Goal: Transaction & Acquisition: Purchase product/service

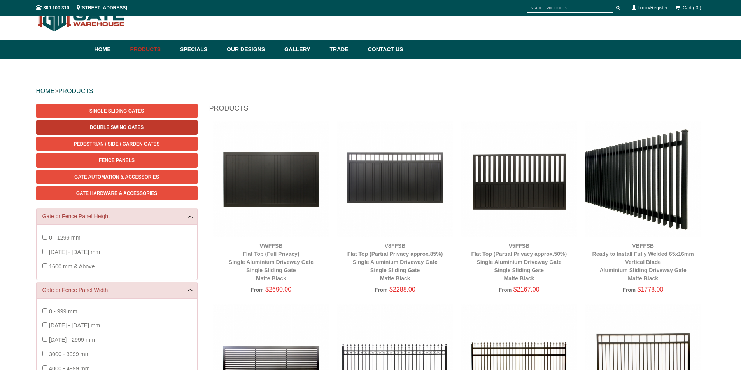
scroll to position [19, 0]
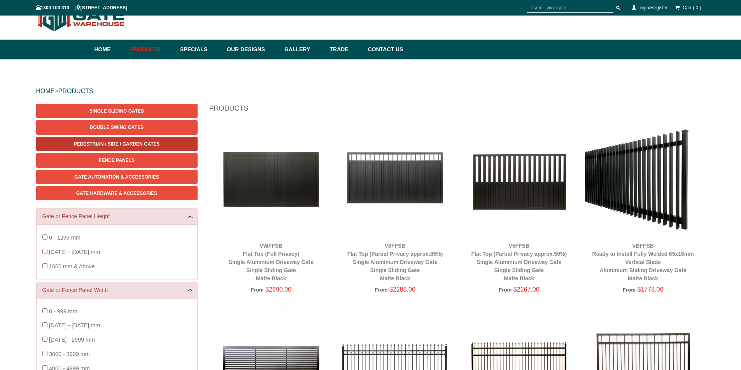
click at [114, 146] on span "Pedestrian / Side / Garden Gates" at bounding box center [116, 144] width 86 height 5
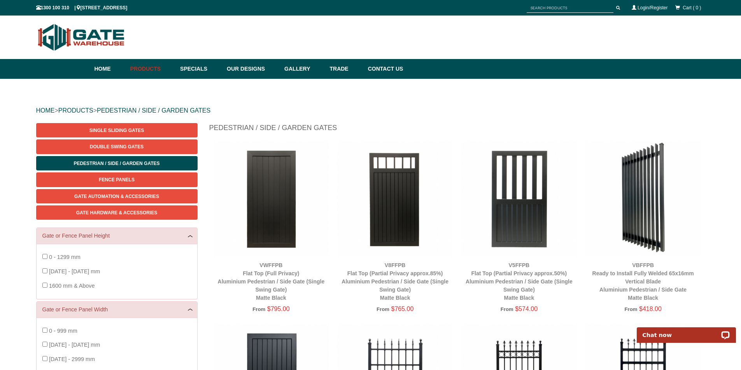
click at [267, 161] on img at bounding box center [271, 199] width 116 height 116
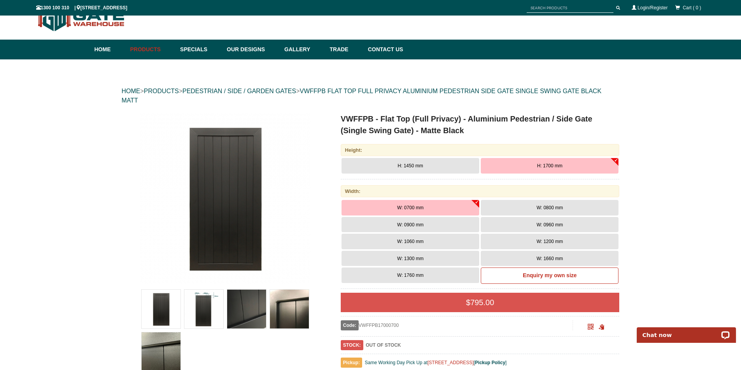
click at [538, 243] on span "W: 1200 mm" at bounding box center [549, 241] width 26 height 5
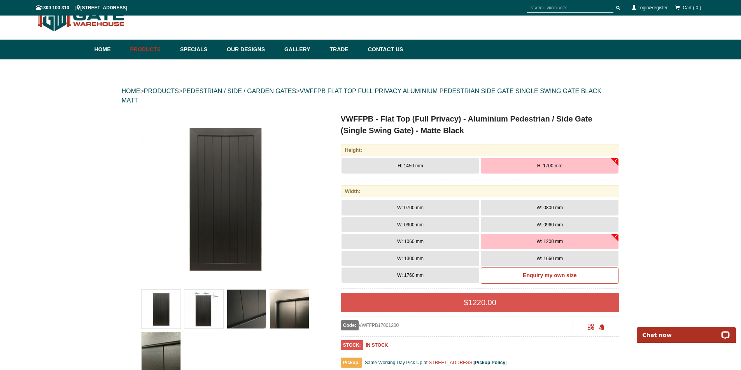
click at [161, 319] on img at bounding box center [161, 309] width 39 height 39
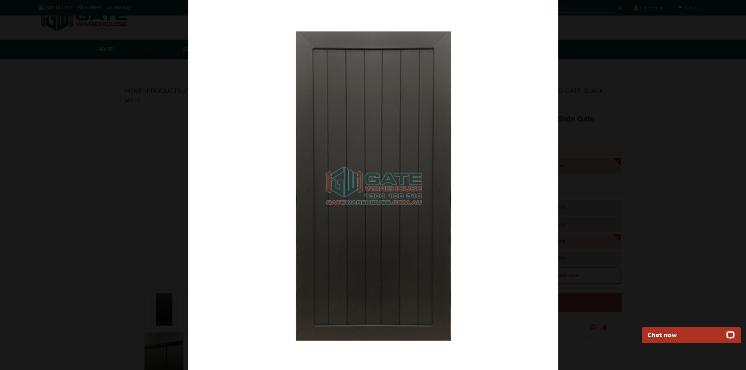
click at [635, 113] on div at bounding box center [373, 185] width 746 height 370
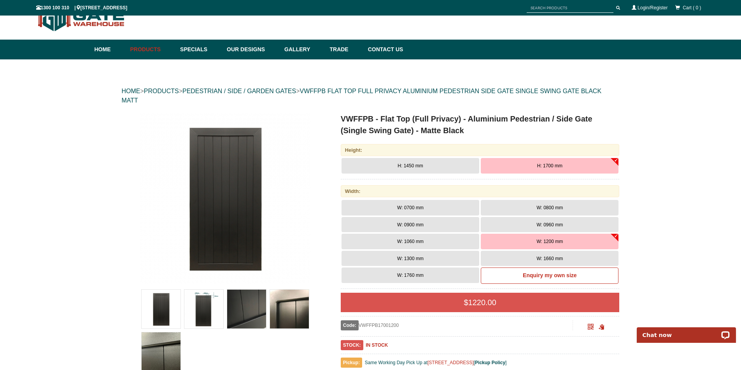
click at [208, 304] on img at bounding box center [203, 309] width 39 height 39
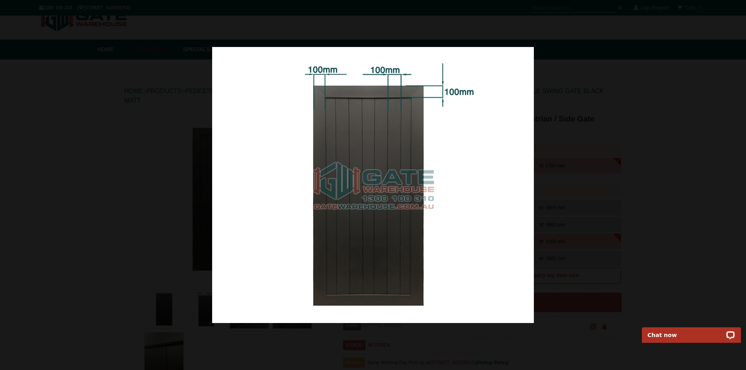
click at [644, 155] on div at bounding box center [373, 185] width 746 height 370
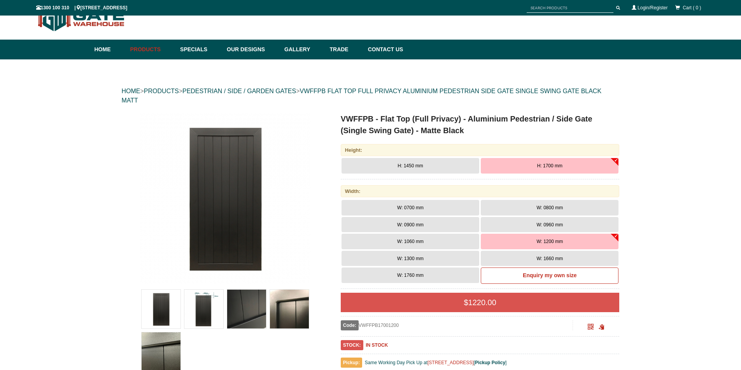
scroll to position [58, 0]
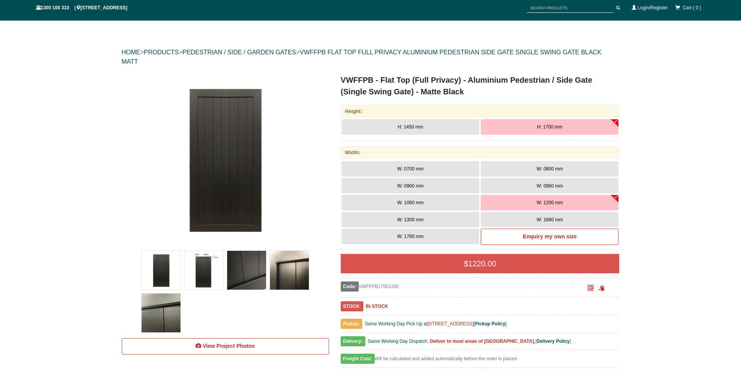
click at [243, 274] on img at bounding box center [246, 270] width 39 height 39
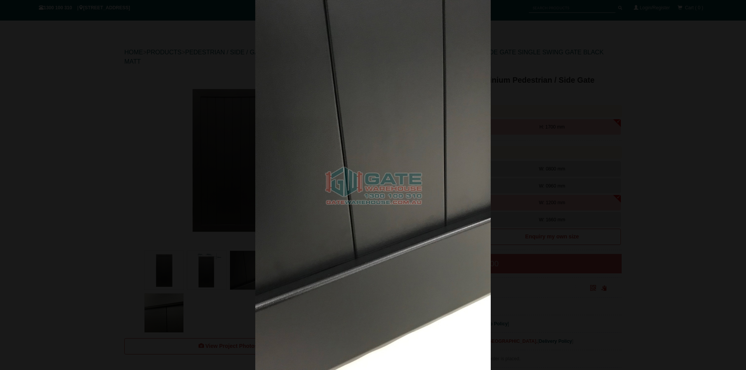
click at [634, 96] on div at bounding box center [373, 185] width 746 height 370
